Goal: Task Accomplishment & Management: Use online tool/utility

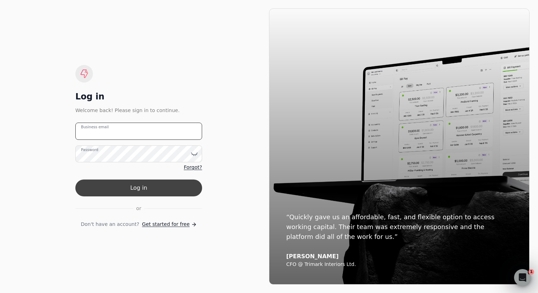
type email "[EMAIL_ADDRESS][DOMAIN_NAME]"
click at [151, 188] on button "Log in" at bounding box center [138, 188] width 127 height 17
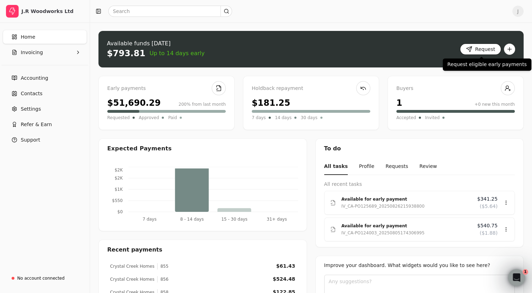
click at [467, 50] on button "Request" at bounding box center [480, 49] width 41 height 11
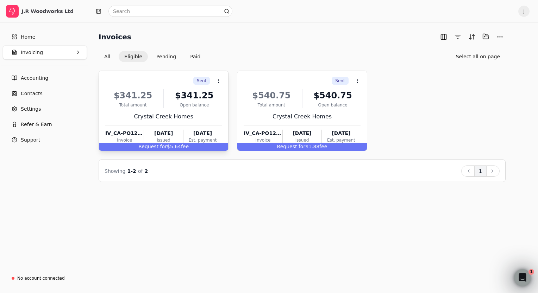
click at [149, 81] on div "Sent Context Menu Button" at bounding box center [163, 81] width 118 height 12
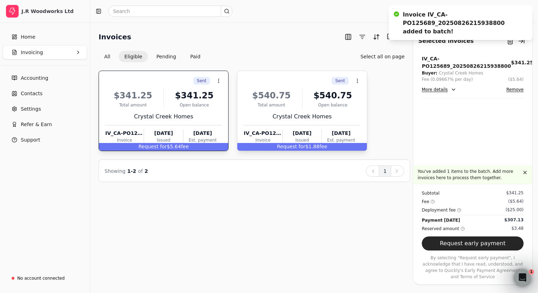
click at [260, 81] on div "Sent Context Menu Button" at bounding box center [301, 81] width 118 height 12
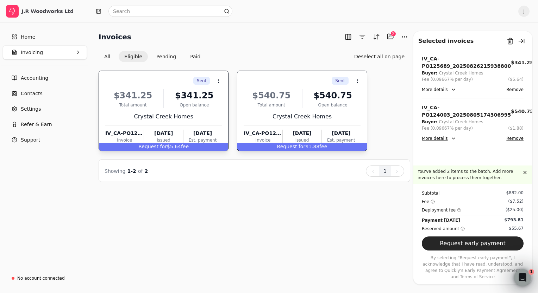
click at [483, 249] on button "Request early payment" at bounding box center [472, 244] width 102 height 14
